Goal: Task Accomplishment & Management: Use online tool/utility

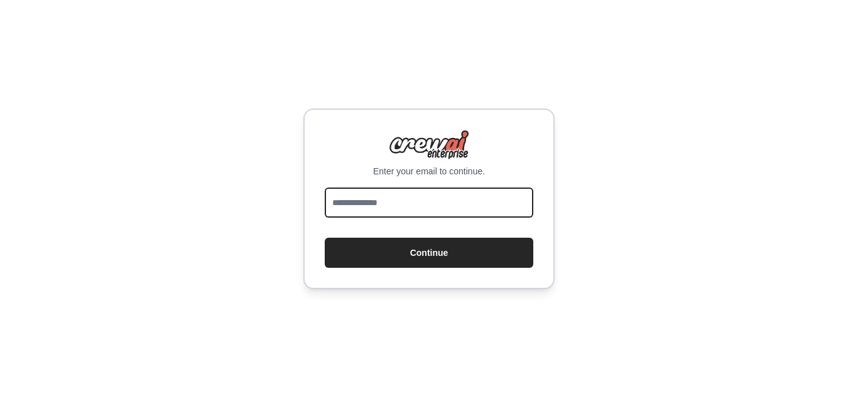
click at [403, 202] on input "email" at bounding box center [429, 203] width 208 height 30
type input "**********"
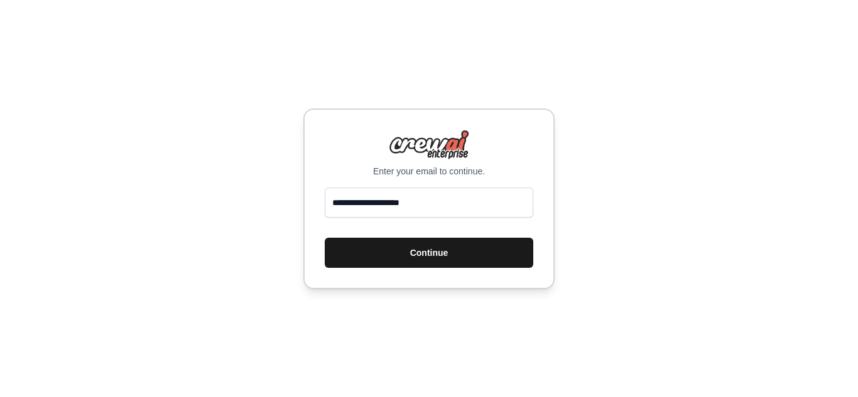
click at [427, 252] on button "Continue" at bounding box center [429, 253] width 208 height 30
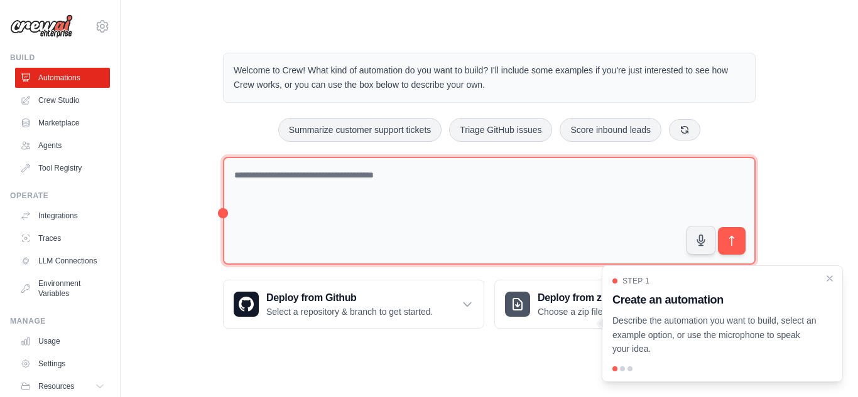
click at [327, 172] on textarea at bounding box center [489, 211] width 533 height 109
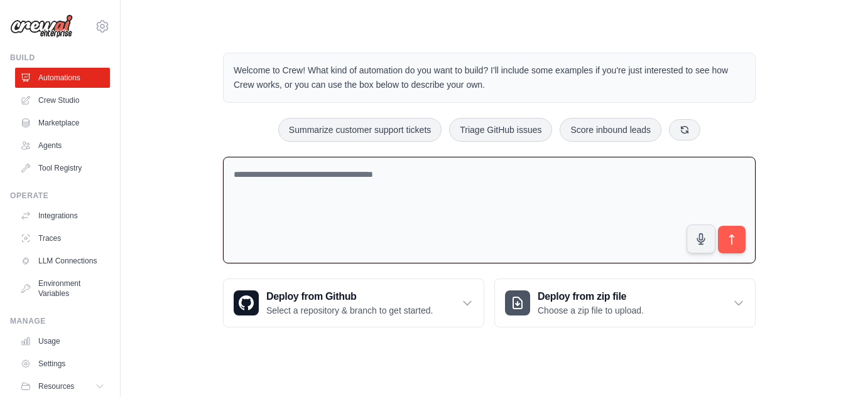
click at [257, 177] on textarea at bounding box center [489, 210] width 533 height 107
type textarea "**********"
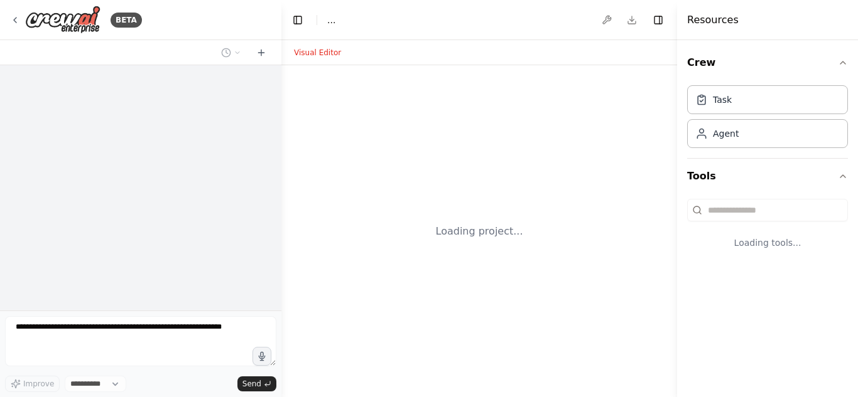
select select "****"
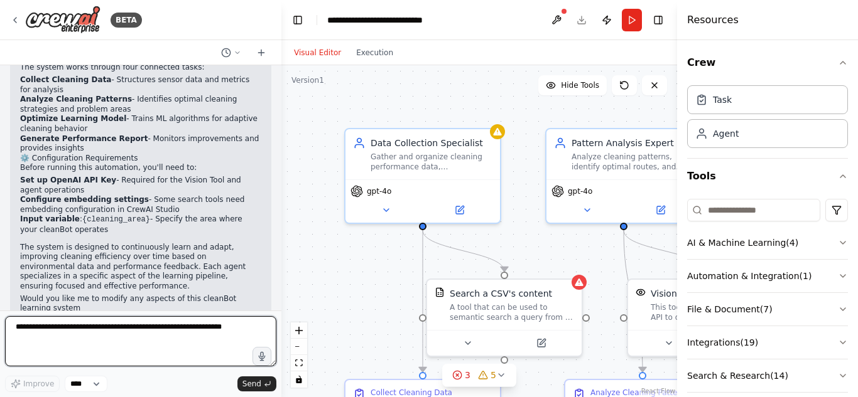
scroll to position [916, 0]
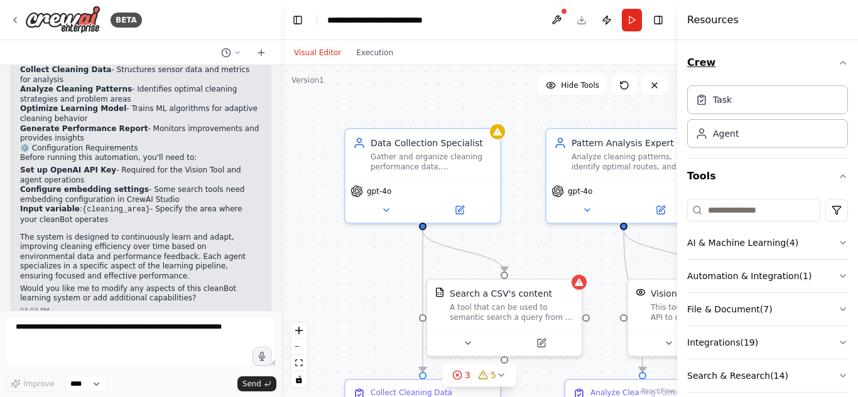
click at [838, 60] on icon "button" at bounding box center [843, 63] width 10 height 10
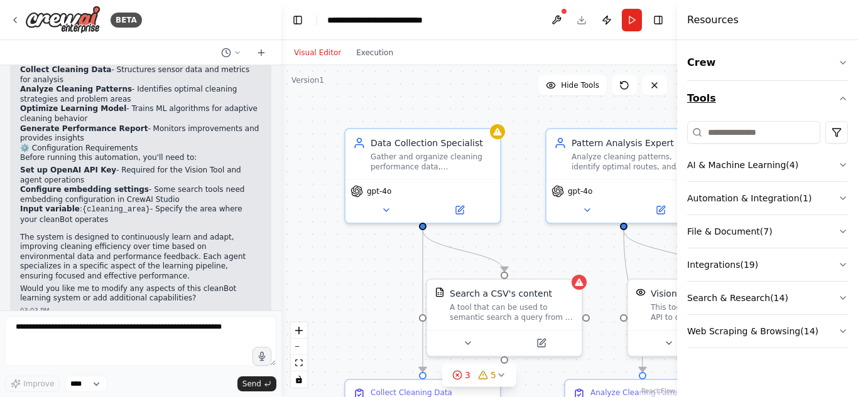
click at [843, 96] on icon "button" at bounding box center [843, 99] width 10 height 10
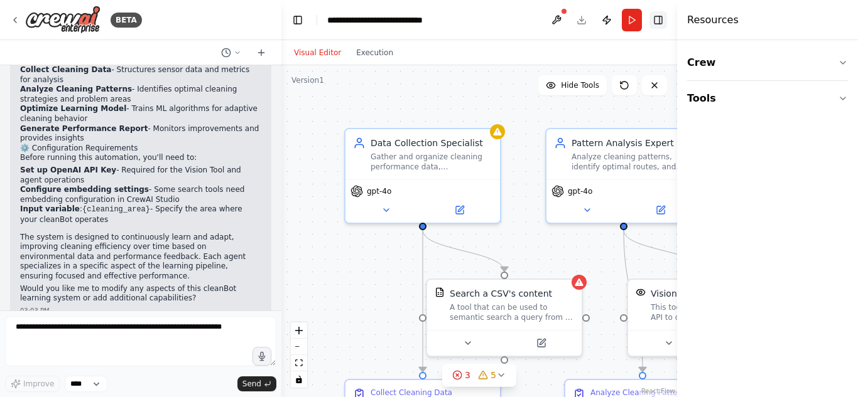
click at [656, 18] on button "Toggle Right Sidebar" at bounding box center [658, 20] width 18 height 18
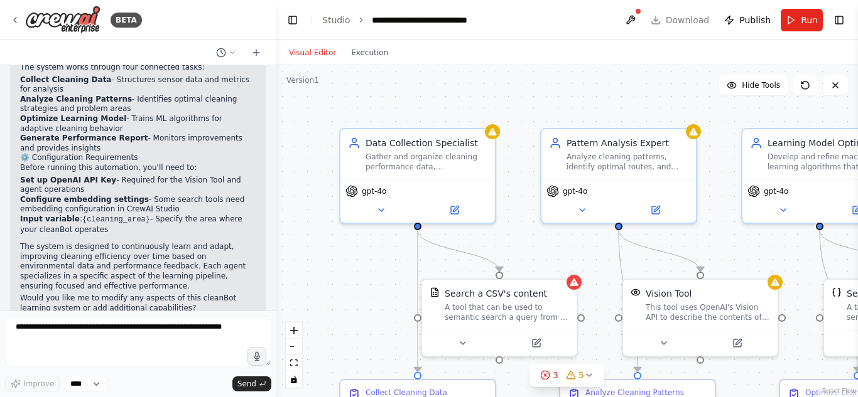
drag, startPoint x: 276, startPoint y: 276, endPoint x: 276, endPoint y: 253, distance: 23.2
click at [276, 253] on div "BETA A cleanBot involving learning agent model 03:01 PM ▶ Thought process I'll …" at bounding box center [429, 198] width 858 height 397
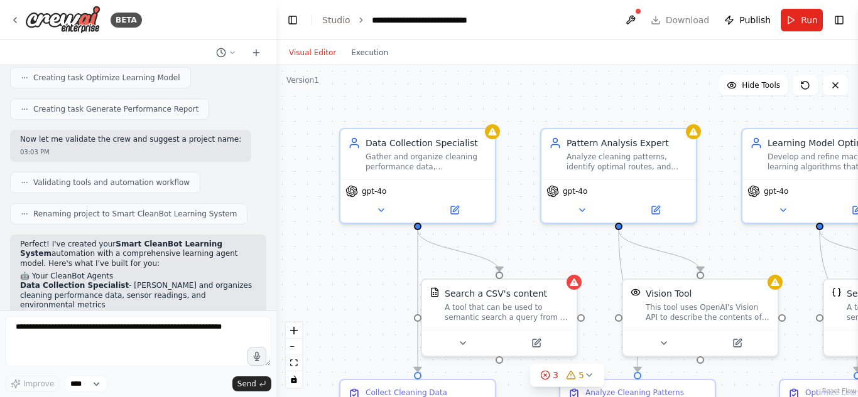
scroll to position [616, 0]
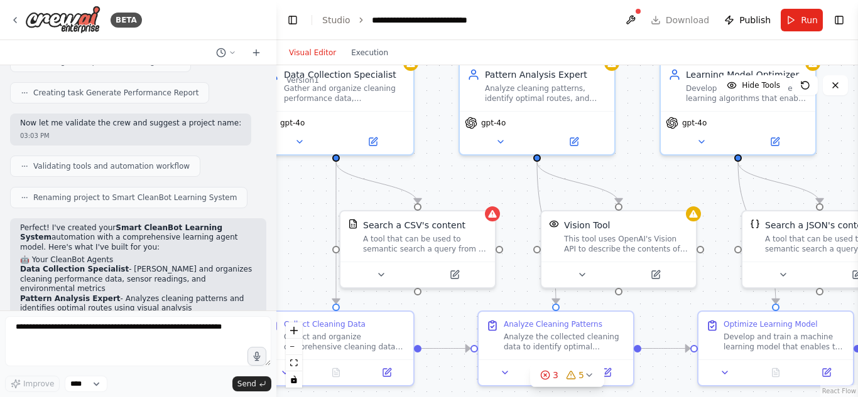
drag, startPoint x: 704, startPoint y: 252, endPoint x: 622, endPoint y: 181, distance: 108.6
click at [622, 181] on div ".deletable-edge-delete-btn { width: 20px; height: 20px; border: 0px solid #ffff…" at bounding box center [566, 231] width 581 height 332
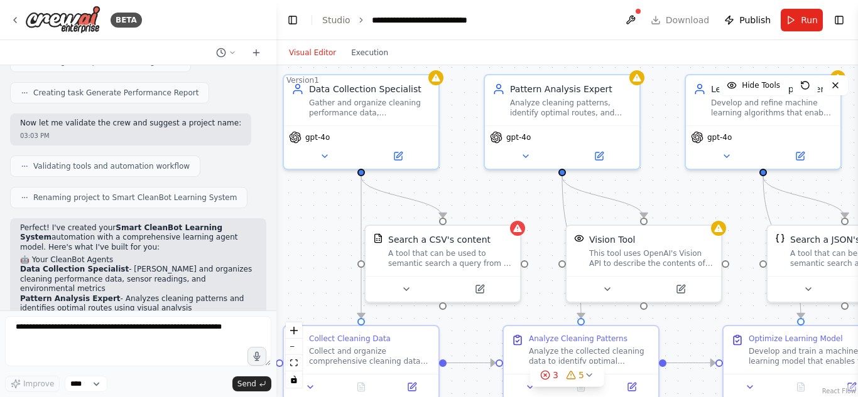
drag, startPoint x: 622, startPoint y: 181, endPoint x: 639, endPoint y: 204, distance: 28.8
click at [639, 204] on div ".deletable-edge-delete-btn { width: 20px; height: 20px; border: 0px solid #ffff…" at bounding box center [566, 231] width 581 height 332
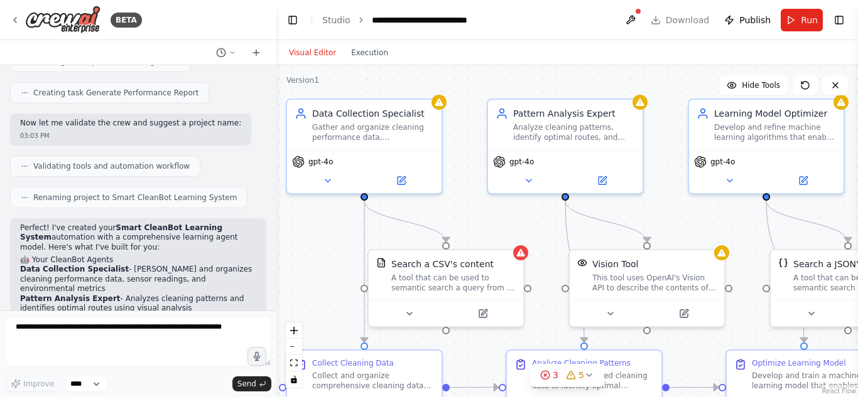
drag, startPoint x: 668, startPoint y: 170, endPoint x: 679, endPoint y: 189, distance: 22.0
click at [679, 189] on div ".deletable-edge-delete-btn { width: 20px; height: 20px; border: 0px solid #ffff…" at bounding box center [566, 231] width 581 height 332
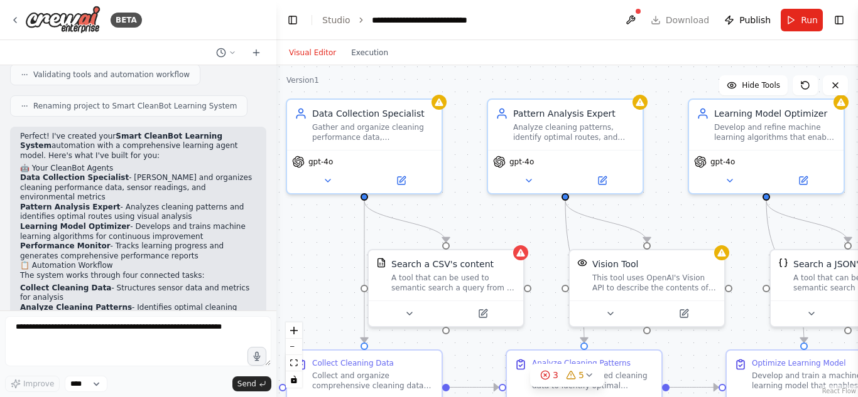
scroll to position [701, 0]
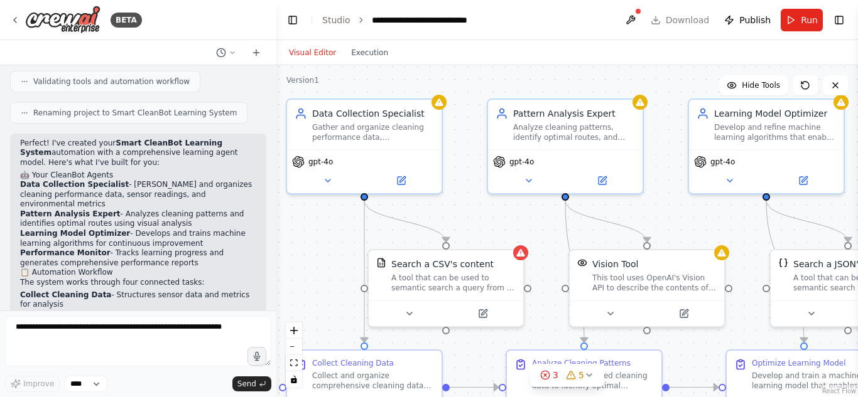
click at [19, 134] on div "Perfect! I've created your Smart CleanBot Learning System automation with a com…" at bounding box center [138, 340] width 256 height 413
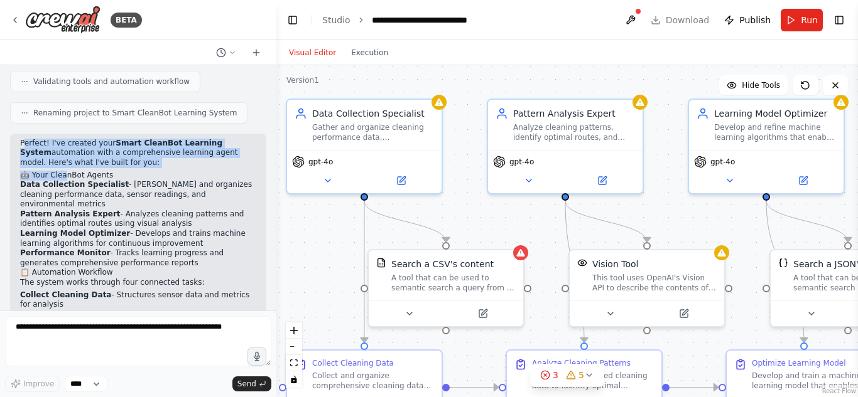
drag, startPoint x: 23, startPoint y: 132, endPoint x: 63, endPoint y: 167, distance: 53.9
click at [63, 167] on div "Perfect! I've created your Smart CleanBot Learning System automation with a com…" at bounding box center [138, 334] width 236 height 391
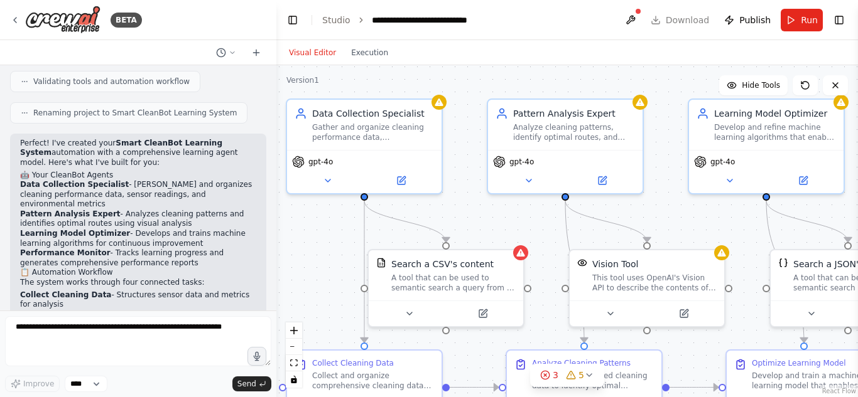
click at [18, 134] on div "Perfect! I've created your Smart CleanBot Learning System automation with a com…" at bounding box center [138, 340] width 256 height 413
click at [20, 139] on p "Perfect! I've created your Smart CleanBot Learning System automation with a com…" at bounding box center [138, 154] width 236 height 30
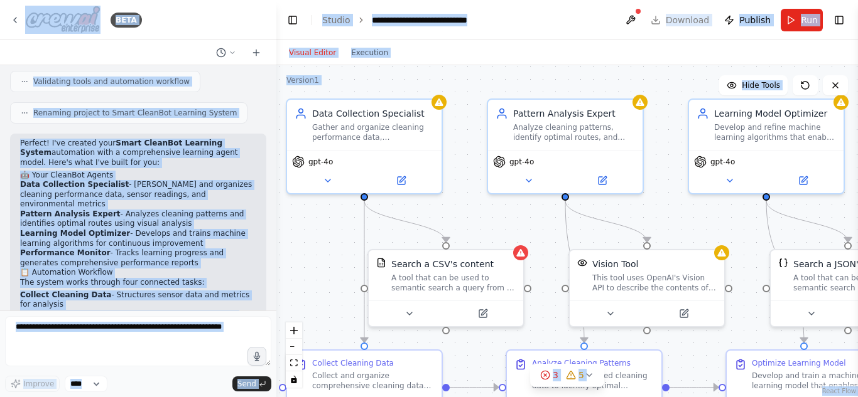
click at [20, 139] on p "Perfect! I've created your Smart CleanBot Learning System automation with a com…" at bounding box center [138, 154] width 236 height 30
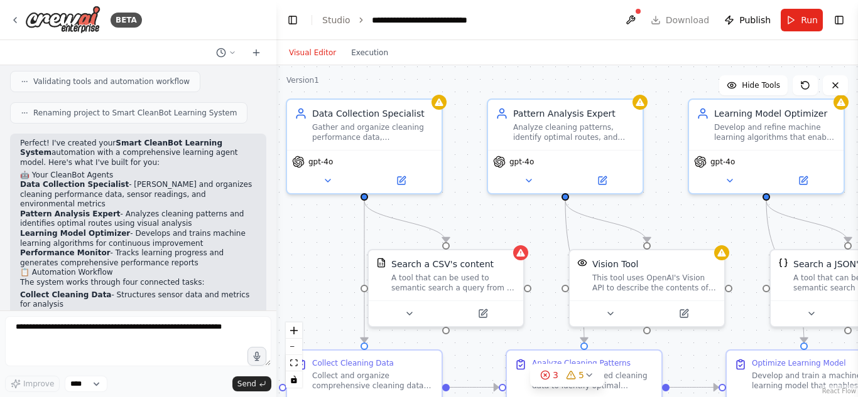
click at [20, 139] on p "Perfect! I've created your Smart CleanBot Learning System automation with a com…" at bounding box center [138, 154] width 236 height 30
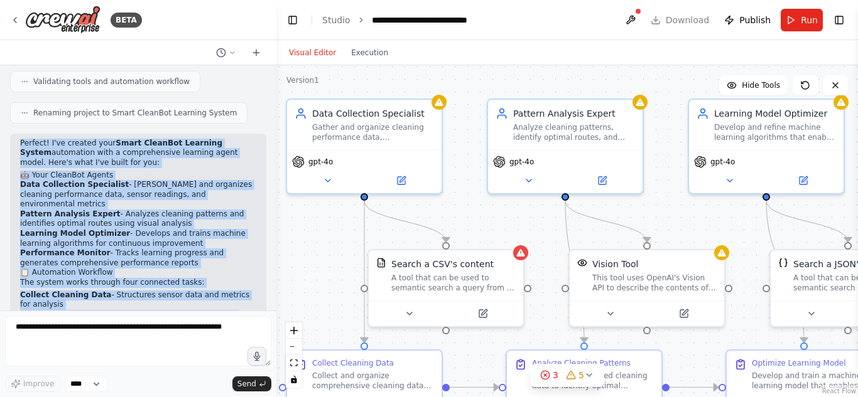
scroll to position [916, 0]
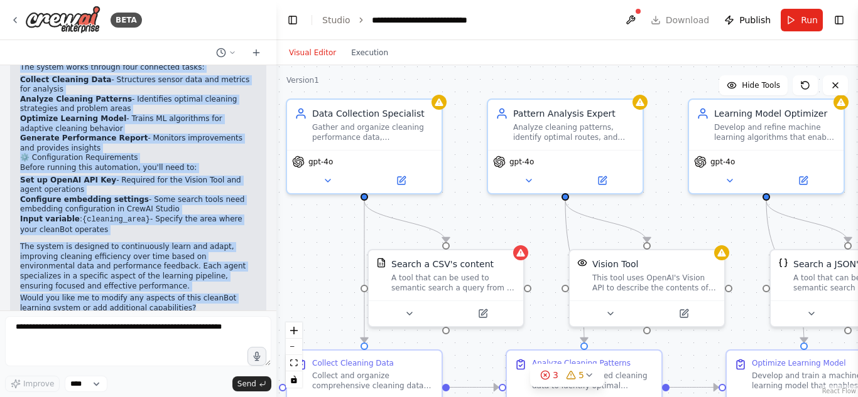
drag, startPoint x: 20, startPoint y: 135, endPoint x: 230, endPoint y: 279, distance: 254.8
click at [230, 279] on div "Perfect! I've created your Smart CleanBot Learning System automation with a com…" at bounding box center [138, 118] width 236 height 391
copy div "Perfect! I've created your Smart CleanBot Learning System automation with a com…"
click at [522, 221] on div ".deletable-edge-delete-btn { width: 20px; height: 20px; border: 0px solid #ffff…" at bounding box center [566, 231] width 581 height 332
drag, startPoint x: 521, startPoint y: 283, endPoint x: 509, endPoint y: 275, distance: 13.9
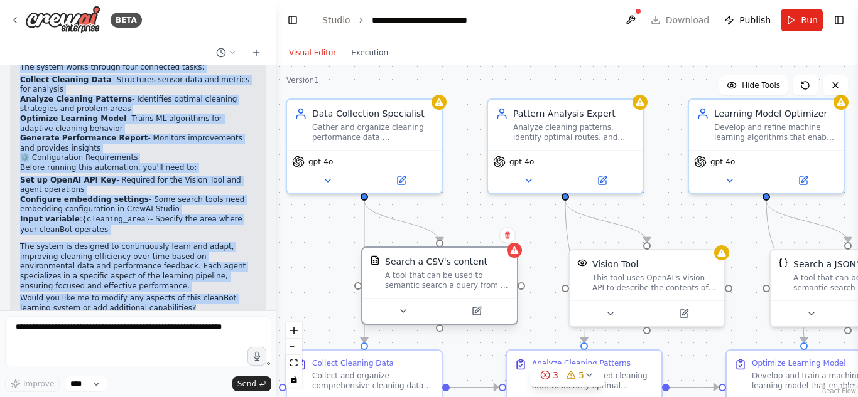
click at [509, 275] on div "Search a CSV's content A tool that can be used to semantic search a query from …" at bounding box center [439, 273] width 154 height 50
click at [324, 249] on div ".deletable-edge-delete-btn { width: 20px; height: 20px; border: 0px solid #ffff…" at bounding box center [566, 231] width 581 height 332
click at [232, 163] on p "Before running this automation, you'll need to:" at bounding box center [138, 168] width 236 height 10
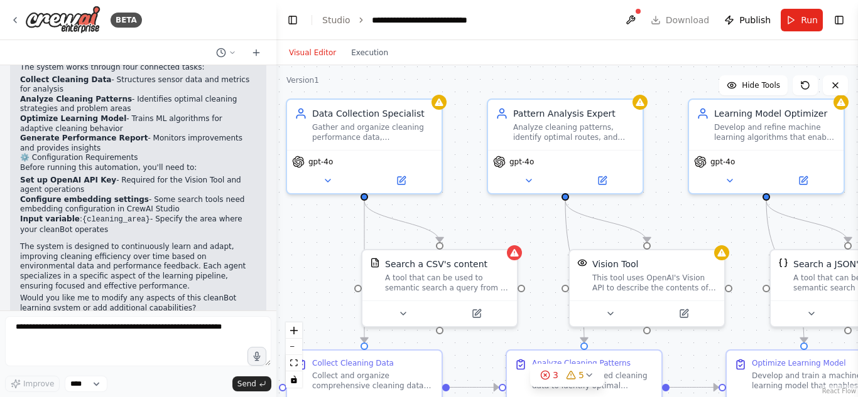
drag, startPoint x: 274, startPoint y: 283, endPoint x: 276, endPoint y: 277, distance: 6.6
click at [276, 277] on div "BETA A cleanBot involving learning agent model 03:01 PM ▶ Thought process I'll …" at bounding box center [429, 198] width 858 height 397
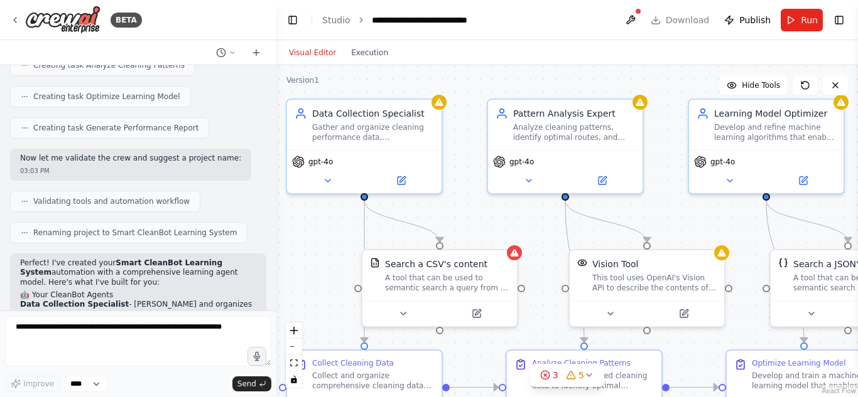
scroll to position [590, 0]
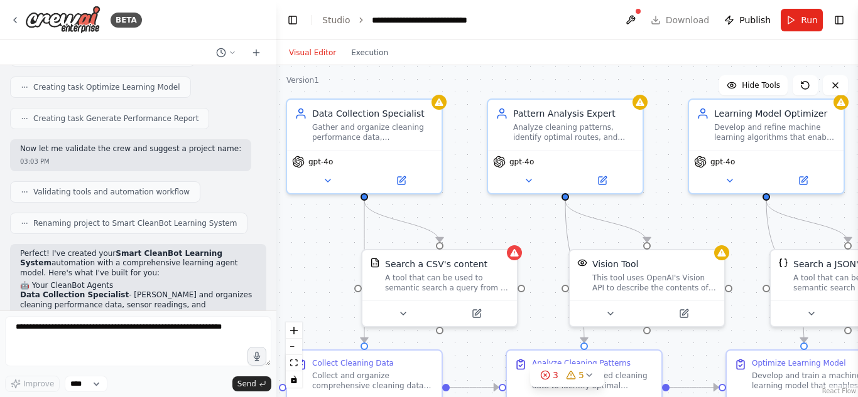
click at [243, 214] on div "Renaming project to Smart CleanBot Learning System" at bounding box center [138, 223] width 256 height 21
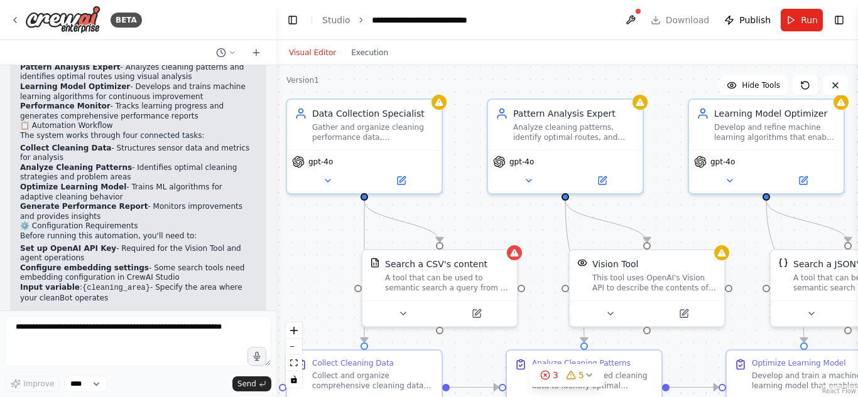
scroll to position [916, 0]
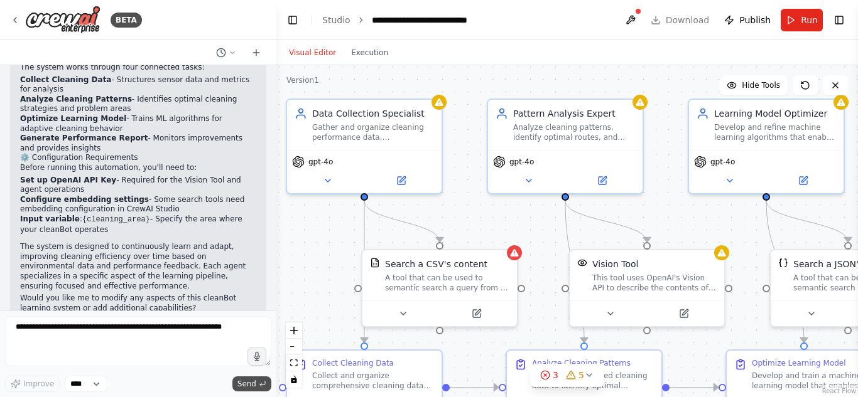
click at [257, 382] on button "Send" at bounding box center [251, 384] width 39 height 15
click at [361, 51] on button "Execution" at bounding box center [369, 52] width 52 height 15
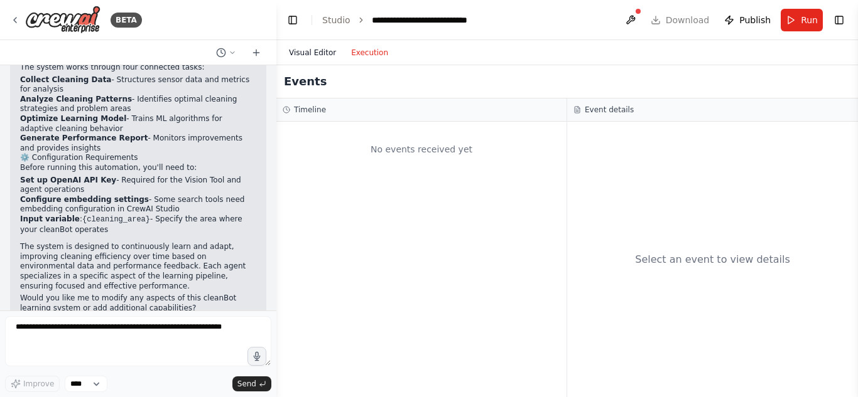
click at [309, 54] on button "Visual Editor" at bounding box center [312, 52] width 62 height 15
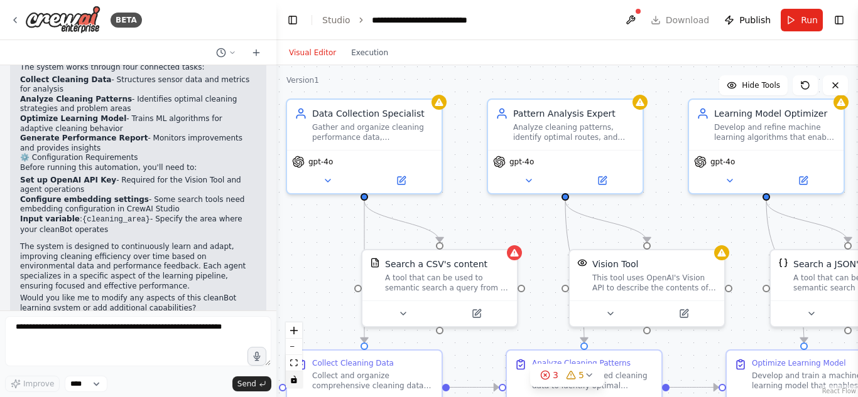
click at [291, 379] on icon "toggle interactivity" at bounding box center [294, 380] width 8 height 8
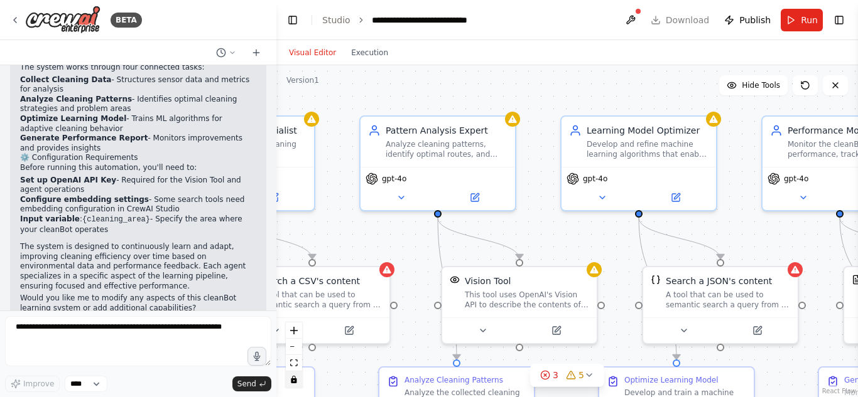
drag, startPoint x: 467, startPoint y: 286, endPoint x: 337, endPoint y: 301, distance: 130.9
click at [337, 301] on div ".deletable-edge-delete-btn { width: 20px; height: 20px; border: 0px solid #ffff…" at bounding box center [566, 231] width 581 height 332
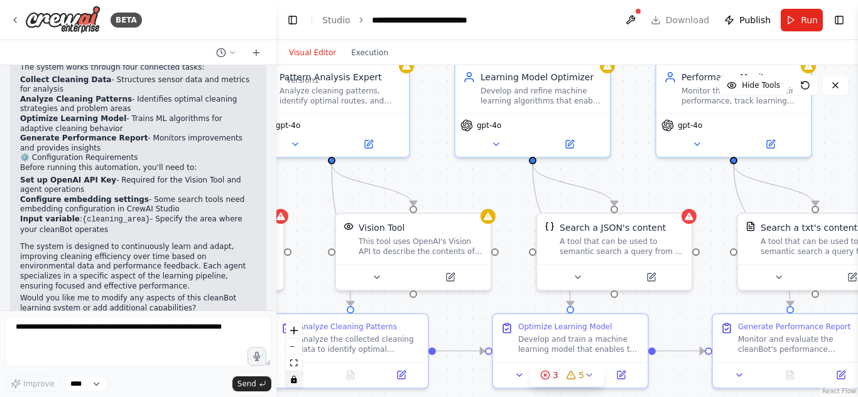
drag, startPoint x: 551, startPoint y: 286, endPoint x: 415, endPoint y: 223, distance: 150.0
click at [415, 223] on div ".deletable-edge-delete-btn { width: 20px; height: 20px; border: 0px solid #ffff…" at bounding box center [566, 231] width 581 height 332
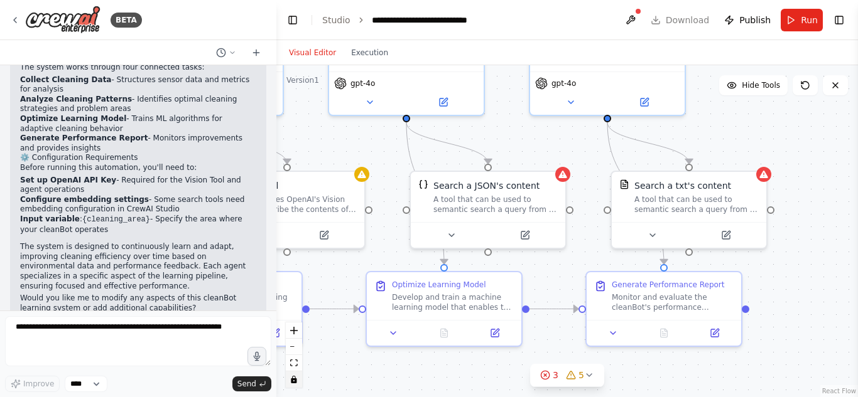
drag, startPoint x: 571, startPoint y: 232, endPoint x: 452, endPoint y: 178, distance: 131.0
click at [452, 178] on div ".deletable-edge-delete-btn { width: 20px; height: 20px; border: 0px solid #ffff…" at bounding box center [566, 231] width 581 height 332
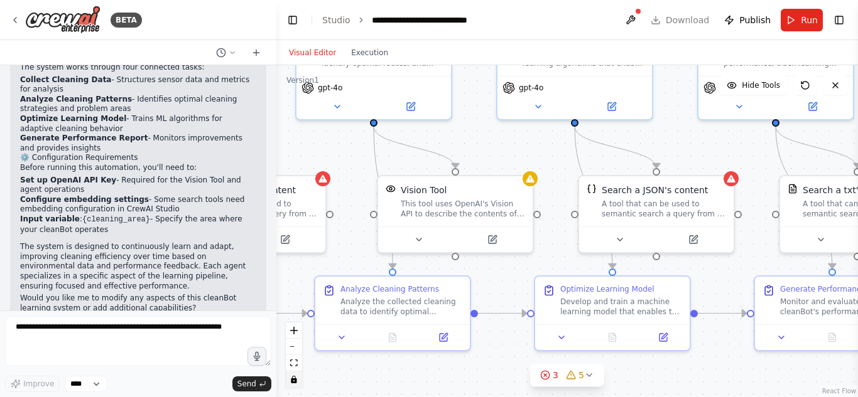
drag, startPoint x: 405, startPoint y: 161, endPoint x: 599, endPoint y: 189, distance: 196.0
click at [599, 189] on div ".deletable-edge-delete-btn { width: 20px; height: 20px; border: 0px solid #ffff…" at bounding box center [566, 231] width 581 height 332
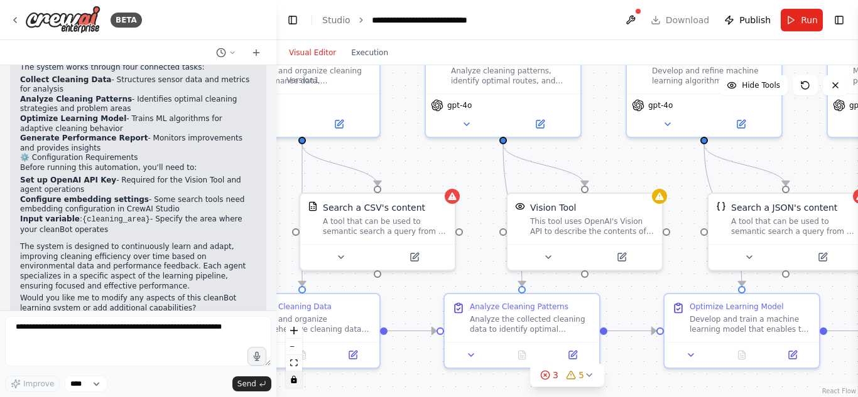
drag, startPoint x: 504, startPoint y: 192, endPoint x: 662, endPoint y: 228, distance: 162.2
click at [662, 228] on div ".deletable-edge-delete-btn { width: 20px; height: 20px; border: 0px solid #ffff…" at bounding box center [566, 231] width 581 height 332
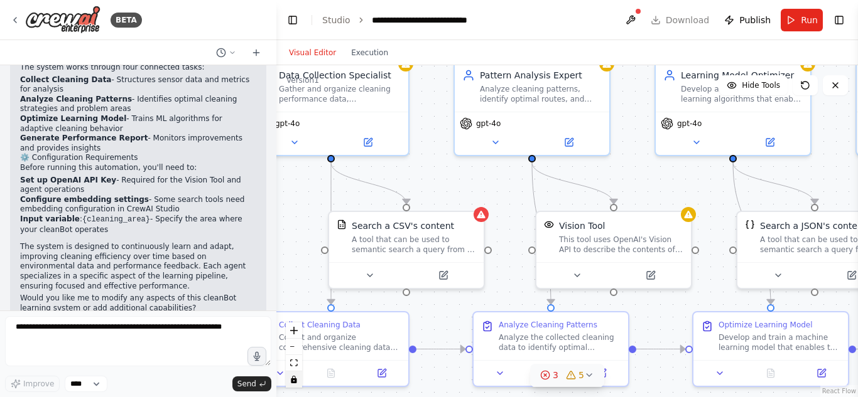
click at [588, 376] on icon at bounding box center [589, 375] width 10 height 10
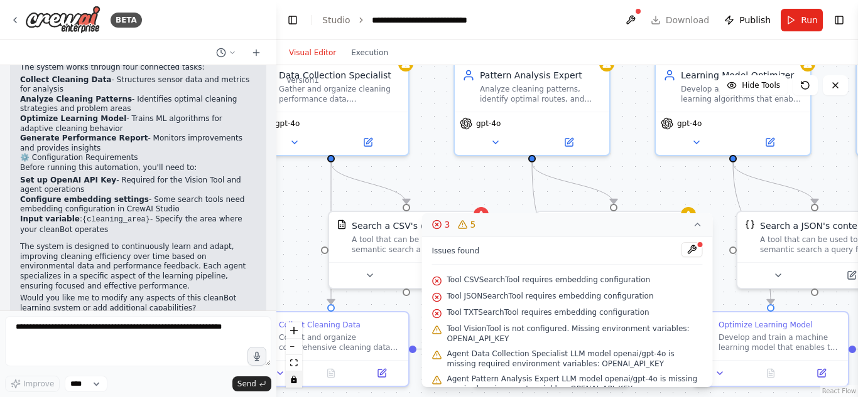
scroll to position [64, 0]
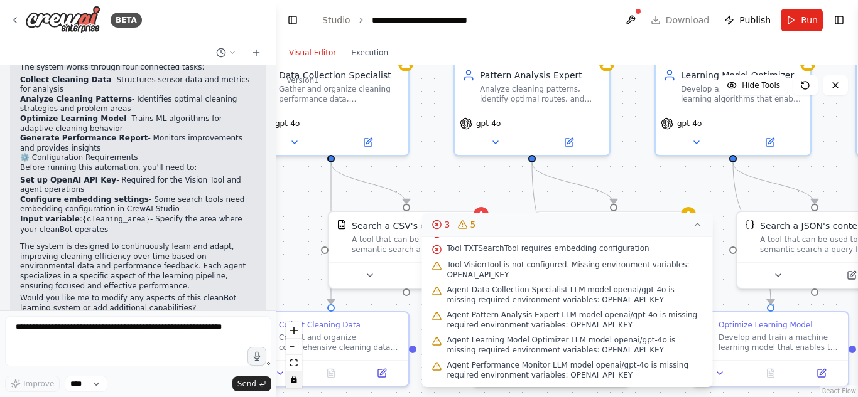
click at [482, 197] on div ".deletable-edge-delete-btn { width: 20px; height: 20px; border: 0px solid #ffff…" at bounding box center [566, 231] width 581 height 332
click at [311, 213] on div ".deletable-edge-delete-btn { width: 20px; height: 20px; border: 0px solid #ffff…" at bounding box center [566, 231] width 581 height 332
click at [699, 230] on button "3 5" at bounding box center [567, 225] width 291 height 23
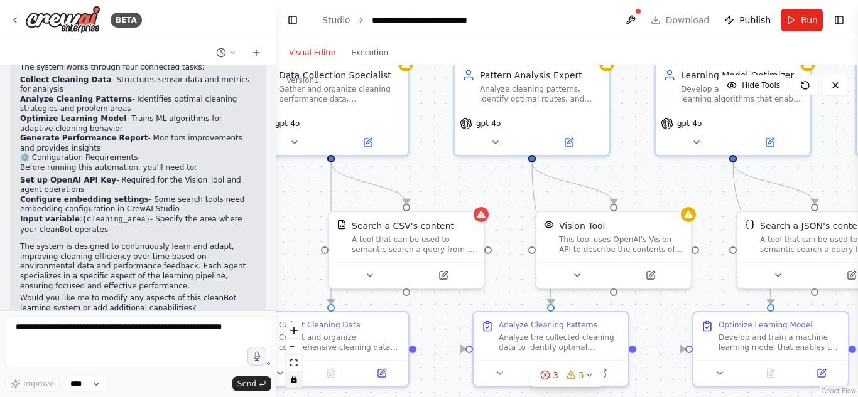
click at [273, 281] on div at bounding box center [273, 198] width 5 height 397
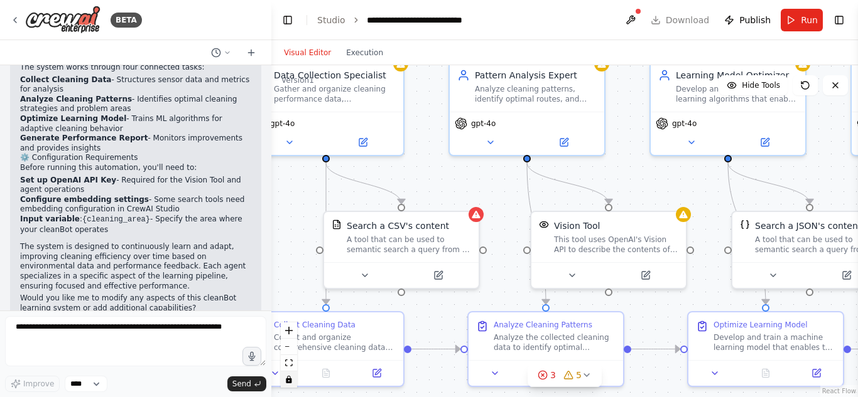
drag, startPoint x: 271, startPoint y: 271, endPoint x: 271, endPoint y: 241, distance: 30.1
click at [271, 241] on div "BETA A cleanBot involving learning agent model 03:01 PM ▶ Thought process I'll …" at bounding box center [429, 198] width 858 height 397
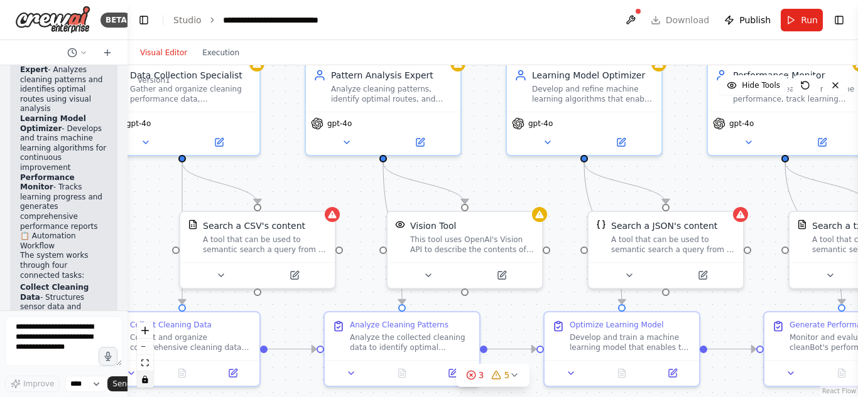
scroll to position [1688, 0]
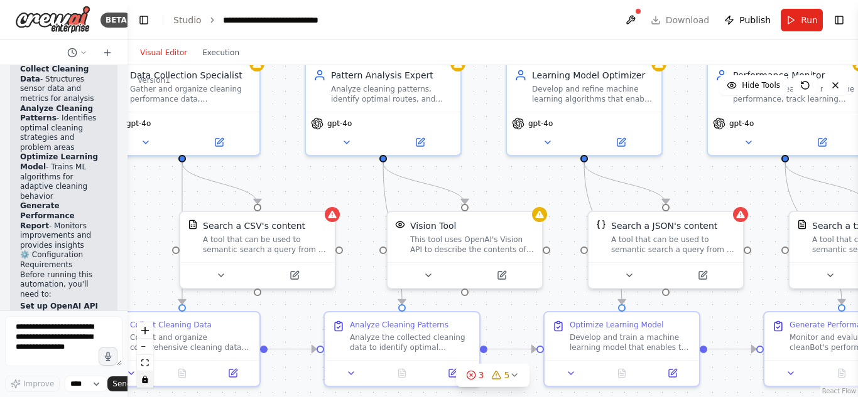
drag, startPoint x: 268, startPoint y: 199, endPoint x: 68, endPoint y: 222, distance: 200.3
click at [68, 222] on div "BETA A cleanBot involving learning agent model 03:01 PM ▶ Thought process I'll …" at bounding box center [63, 198] width 127 height 397
drag, startPoint x: 126, startPoint y: 202, endPoint x: 61, endPoint y: 219, distance: 66.9
click at [61, 219] on div "BETA A cleanBot involving learning agent model 03:01 PM ▶ Thought process I'll …" at bounding box center [63, 198] width 127 height 397
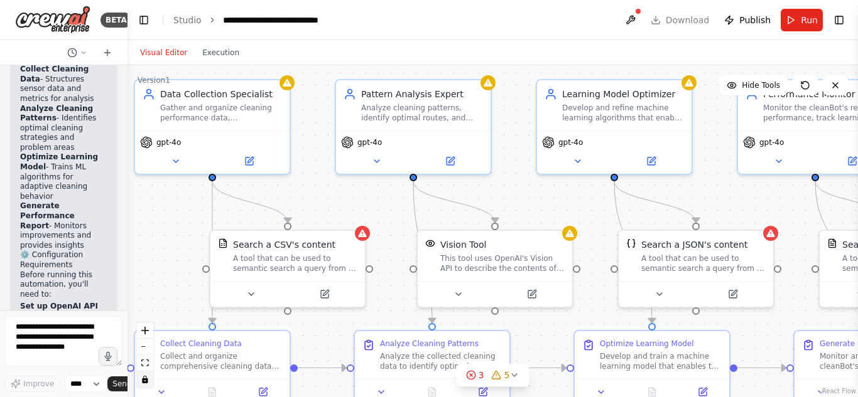
drag, startPoint x: 247, startPoint y: 132, endPoint x: 277, endPoint y: 151, distance: 35.5
click at [277, 151] on div ".deletable-edge-delete-btn { width: 20px; height: 20px; border: 0px solid #ffff…" at bounding box center [492, 231] width 730 height 332
click at [833, 17] on button "Toggle Right Sidebar" at bounding box center [839, 20] width 18 height 18
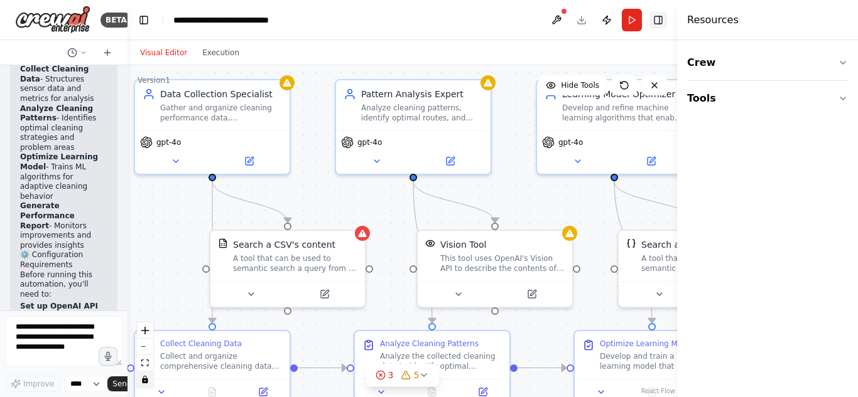
click at [660, 26] on button "Toggle Right Sidebar" at bounding box center [658, 20] width 18 height 18
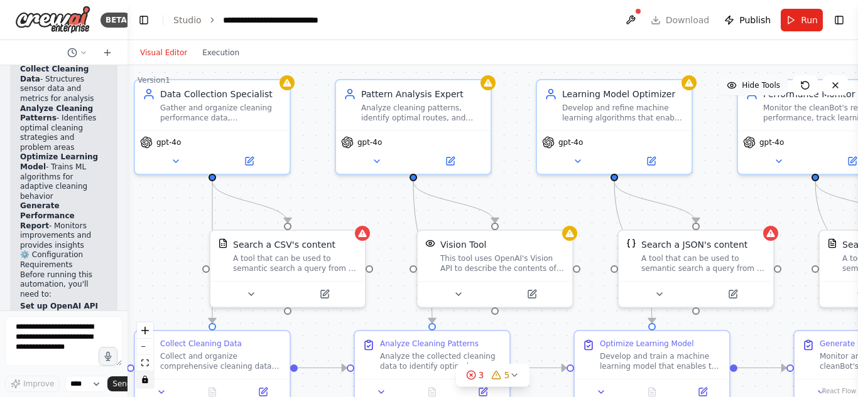
click at [733, 87] on circle at bounding box center [731, 85] width 3 height 3
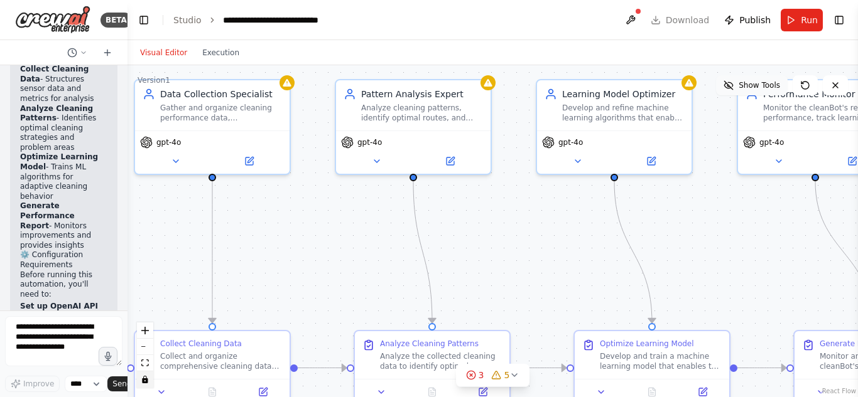
click at [733, 87] on icon at bounding box center [730, 84] width 5 height 4
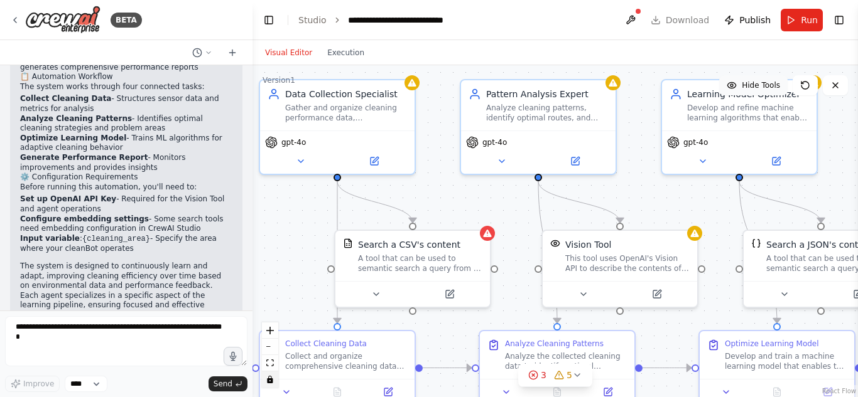
scroll to position [916, 0]
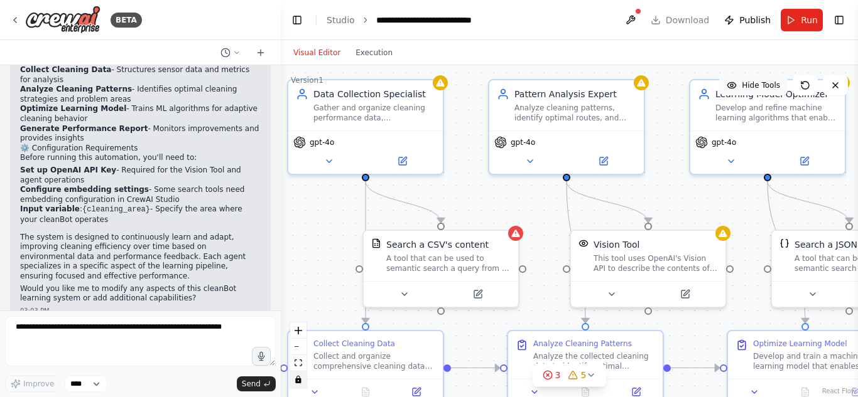
drag, startPoint x: 125, startPoint y: 190, endPoint x: 281, endPoint y: 189, distance: 155.7
click at [281, 189] on div "BETA A cleanBot involving learning agent model 03:01 PM ▶ Thought process I'll …" at bounding box center [429, 198] width 858 height 397
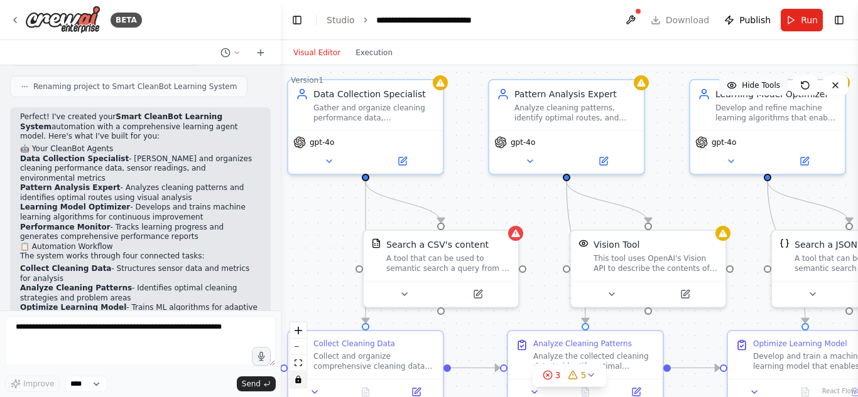
scroll to position [730, 0]
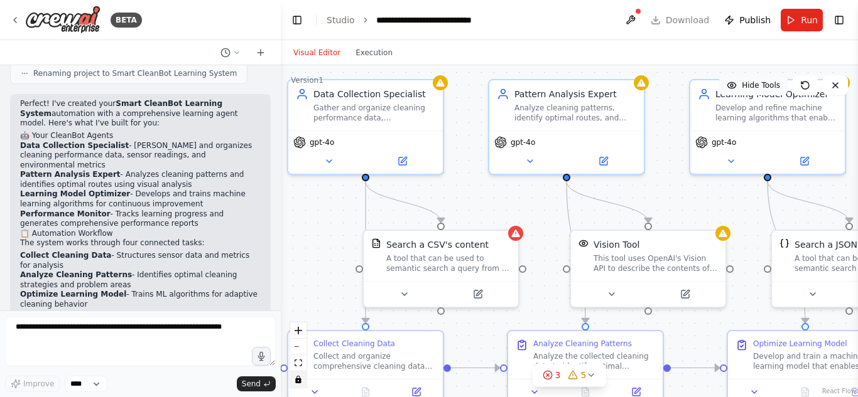
drag, startPoint x: 32, startPoint y: 134, endPoint x: 161, endPoint y: 173, distance: 135.1
click at [161, 173] on div "Perfect! I've created your Smart CleanBot Learning System automation with a com…" at bounding box center [140, 294] width 241 height 391
copy div "our CleanBot Agents Data Collection Specialist - Gathers and organizes cleaning…"
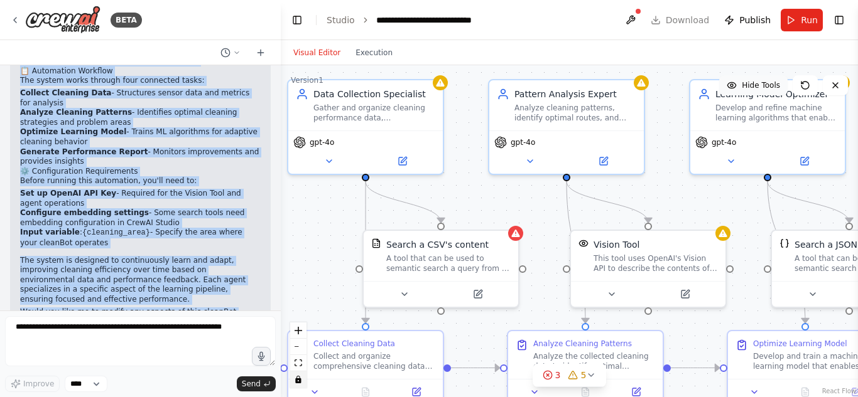
scroll to position [916, 0]
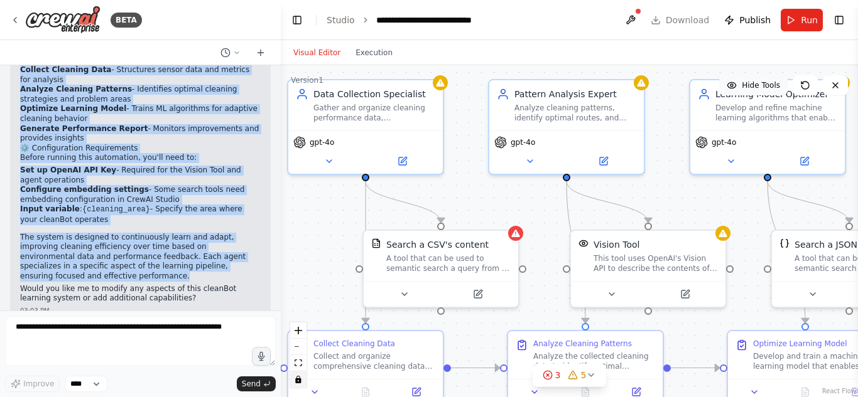
drag, startPoint x: 20, startPoint y: 187, endPoint x: 242, endPoint y: 257, distance: 232.6
click at [242, 257] on div "Perfect! I've created your Smart CleanBot Learning System automation with a com…" at bounding box center [140, 108] width 241 height 391
copy div "Learning Model Optimizer - Develops and trains machine learning algorithms for …"
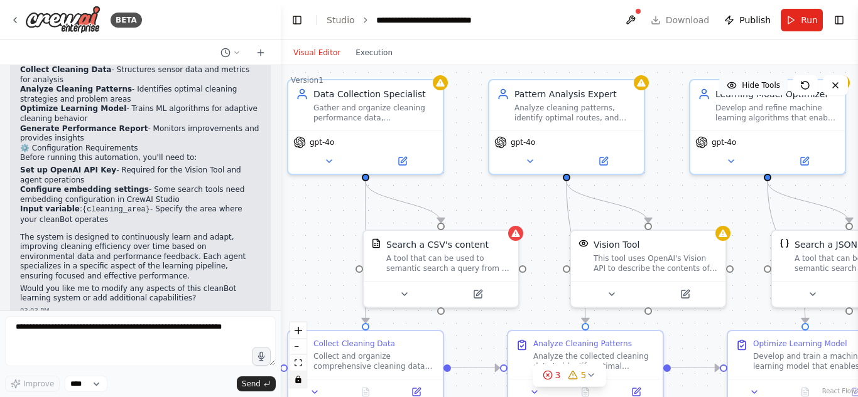
click at [250, 19] on div "BETA" at bounding box center [140, 20] width 281 height 40
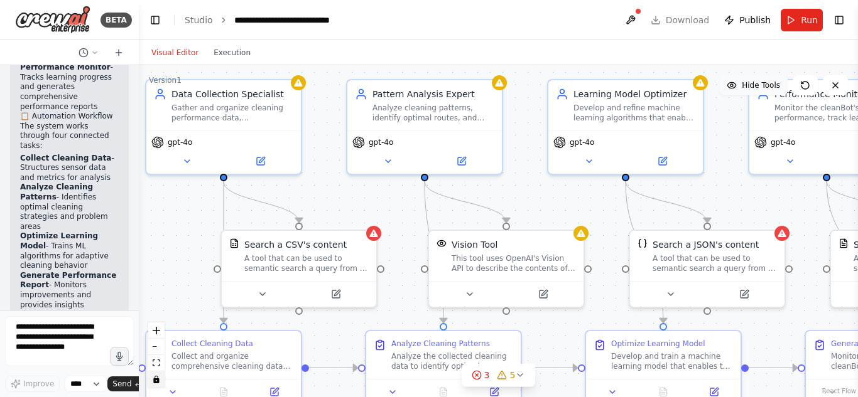
scroll to position [1440, 0]
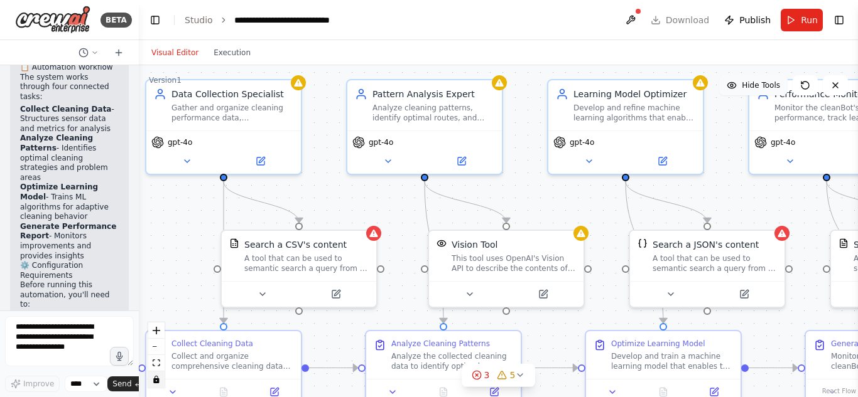
drag, startPoint x: 280, startPoint y: 181, endPoint x: 92, endPoint y: 215, distance: 191.3
click at [92, 215] on div "BETA A cleanBot involving learning agent model 03:01 PM ▶ Thought process I'll …" at bounding box center [69, 198] width 139 height 397
click at [509, 168] on div ".deletable-edge-delete-btn { width: 20px; height: 20px; border: 0px solid #ffff…" at bounding box center [498, 231] width 719 height 332
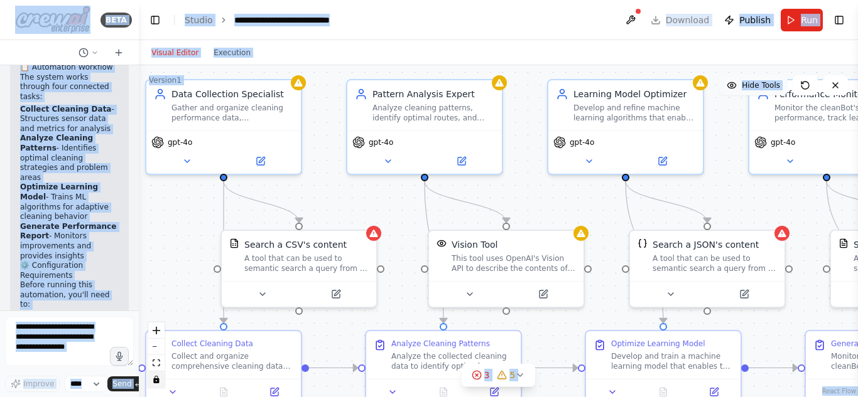
click at [526, 180] on div ".deletable-edge-delete-btn { width: 20px; height: 20px; border: 0px solid #ffff…" at bounding box center [498, 231] width 719 height 332
click at [728, 187] on div ".deletable-edge-delete-btn { width: 20px; height: 20px; border: 0px solid #ffff…" at bounding box center [498, 231] width 719 height 332
click at [402, 29] on header "**********" at bounding box center [498, 20] width 719 height 40
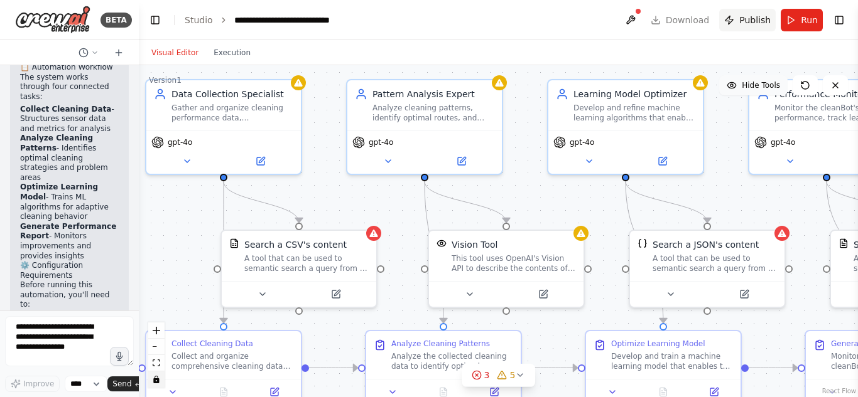
click at [737, 19] on button "Publish" at bounding box center [747, 20] width 57 height 23
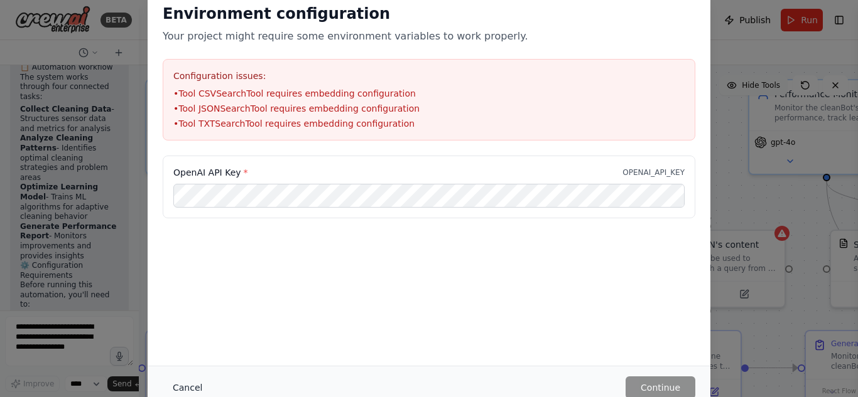
click at [183, 388] on button "Cancel" at bounding box center [188, 388] width 50 height 23
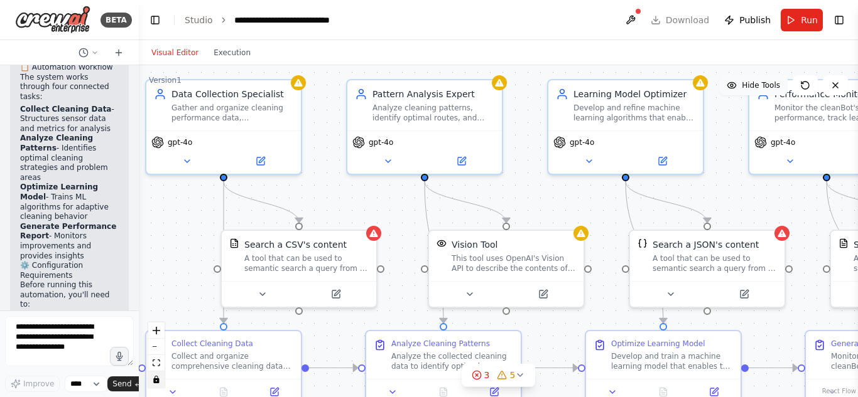
click at [139, 198] on div ".deletable-edge-delete-btn { width: 20px; height: 20px; border: 0px solid #ffff…" at bounding box center [498, 231] width 719 height 332
click at [135, 214] on div at bounding box center [136, 198] width 5 height 397
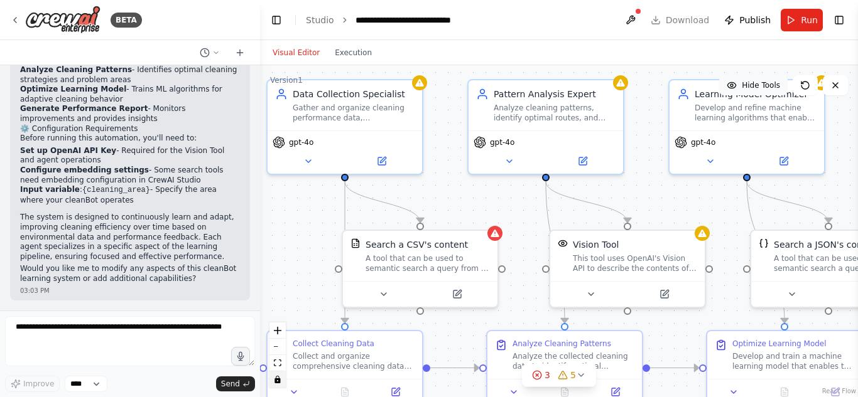
drag, startPoint x: 135, startPoint y: 214, endPoint x: 262, endPoint y: 232, distance: 128.1
click at [262, 232] on div "BETA A cleanBot involving learning agent model 03:01 PM ▶ Thought process I'll …" at bounding box center [429, 198] width 858 height 397
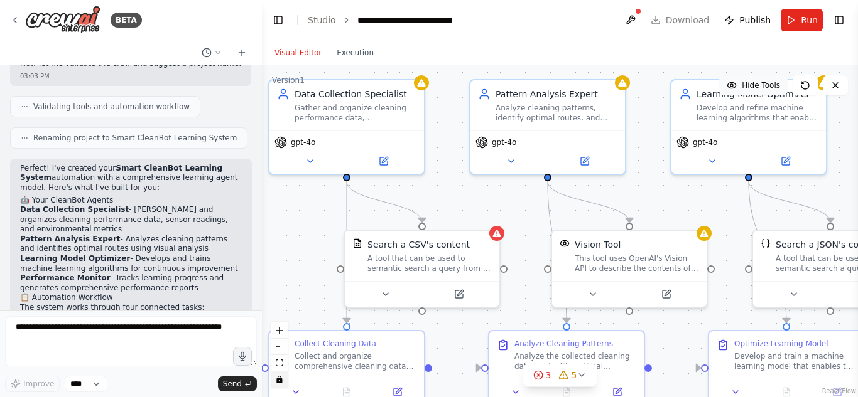
scroll to position [669, 0]
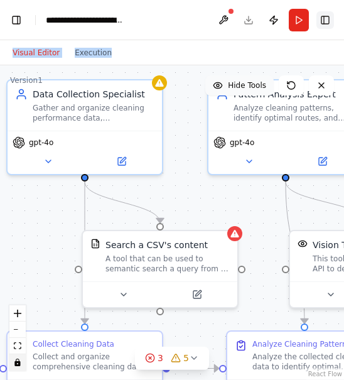
drag, startPoint x: 302, startPoint y: 43, endPoint x: 333, endPoint y: 14, distance: 42.2
click at [333, 14] on main "**********" at bounding box center [172, 190] width 344 height 380
click at [188, 57] on div "Visual Editor Execution" at bounding box center [172, 52] width 344 height 25
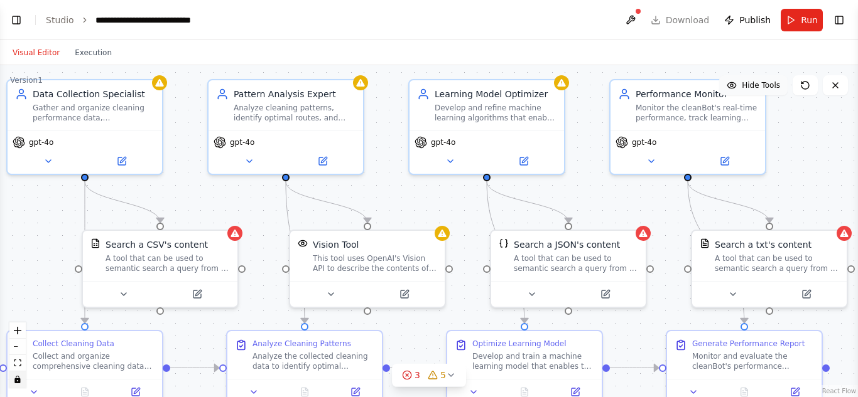
select select "****"
drag, startPoint x: 857, startPoint y: 153, endPoint x: 857, endPoint y: 297, distance: 144.4
click at [857, 297] on button "Toggle Sidebar" at bounding box center [858, 198] width 10 height 397
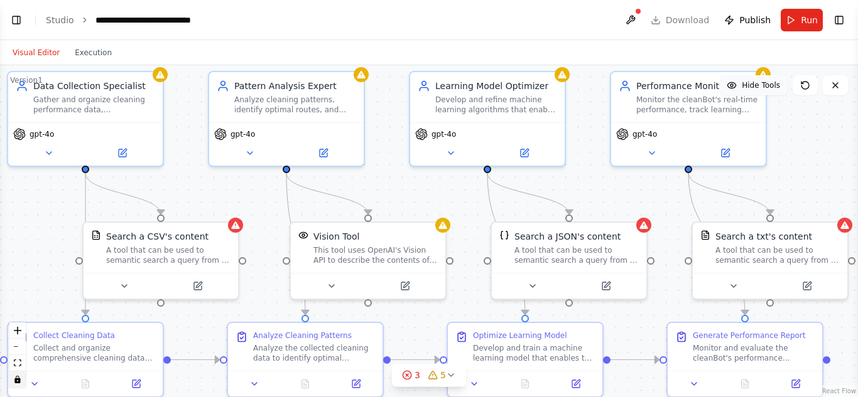
drag, startPoint x: 584, startPoint y: 213, endPoint x: 585, endPoint y: 205, distance: 8.2
click at [585, 205] on div ".deletable-edge-delete-btn { width: 20px; height: 20px; border: 0px solid #ffff…" at bounding box center [429, 231] width 858 height 332
click at [39, 181] on div ".deletable-edge-delete-btn { width: 20px; height: 20px; border: 0px solid #ffff…" at bounding box center [429, 231] width 858 height 332
click at [16, 22] on button "Toggle Left Sidebar" at bounding box center [17, 20] width 18 height 18
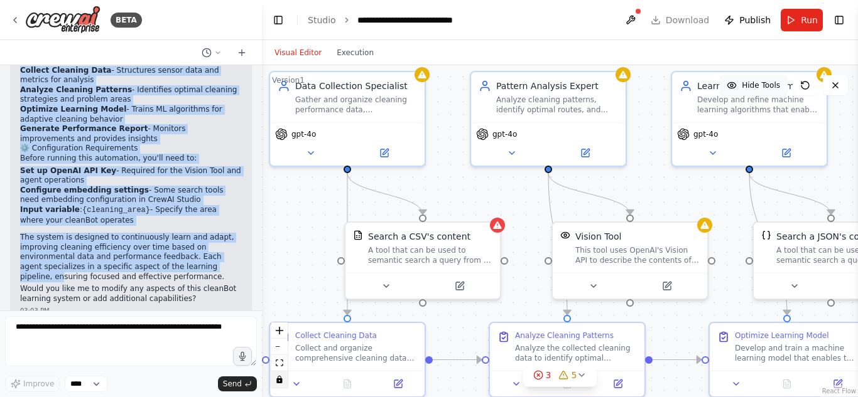
drag, startPoint x: 21, startPoint y: 114, endPoint x: 210, endPoint y: 252, distance: 234.0
click at [210, 252] on div "Perfect! I've created your Smart CleanBot Learning System automation with a com…" at bounding box center [131, 109] width 222 height 391
click at [30, 85] on li "Analyze Cleaning Patterns - Identifies optimal cleaning strategies and problem …" at bounding box center [131, 94] width 222 height 19
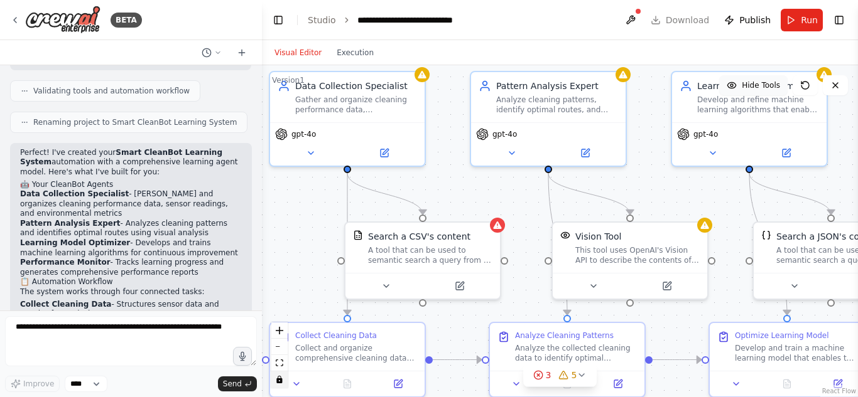
scroll to position [681, 0]
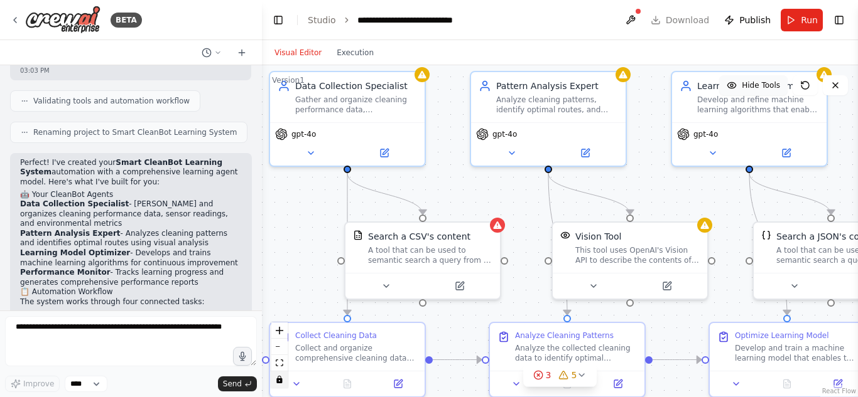
click at [19, 154] on div "Perfect! I've created your Smart CleanBot Learning System automation with a com…" at bounding box center [131, 359] width 242 height 413
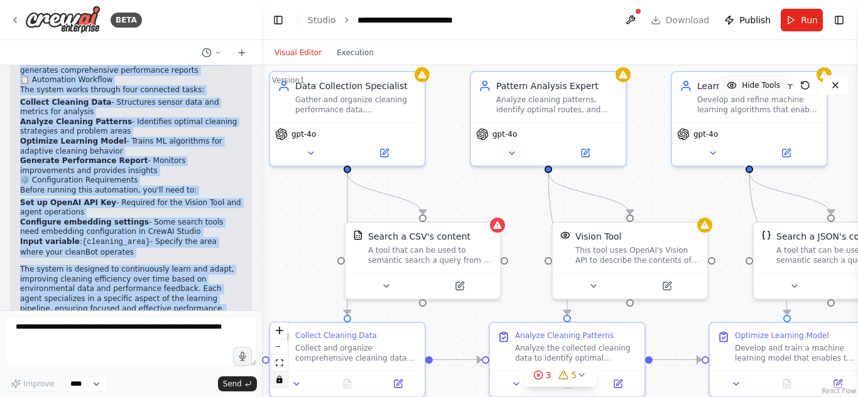
scroll to position [926, 0]
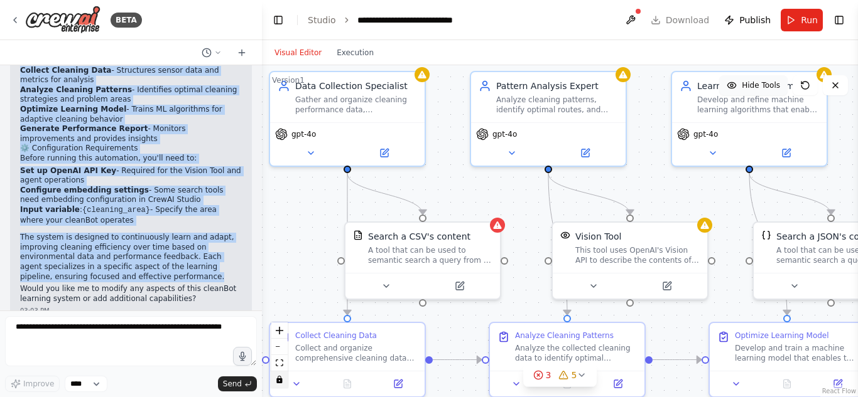
drag, startPoint x: 20, startPoint y: 154, endPoint x: 222, endPoint y: 257, distance: 226.6
click at [222, 257] on div "Perfect! I've created your Smart CleanBot Learning System automation with a com…" at bounding box center [131, 109] width 222 height 391
copy div "Perfect! I've created your Smart CleanBot Learning System automation with a com…"
